Goal: Task Accomplishment & Management: Manage account settings

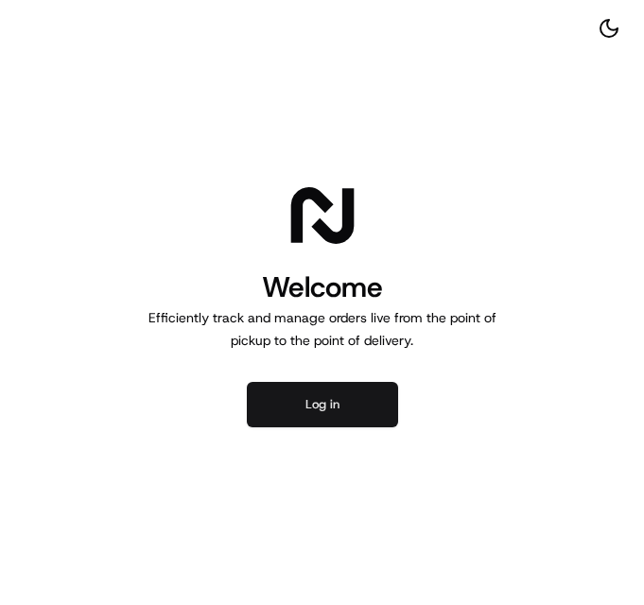
drag, startPoint x: 0, startPoint y: 0, endPoint x: 318, endPoint y: 401, distance: 511.2
click at [318, 401] on button "Log in" at bounding box center [322, 404] width 151 height 45
